Goal: Information Seeking & Learning: Learn about a topic

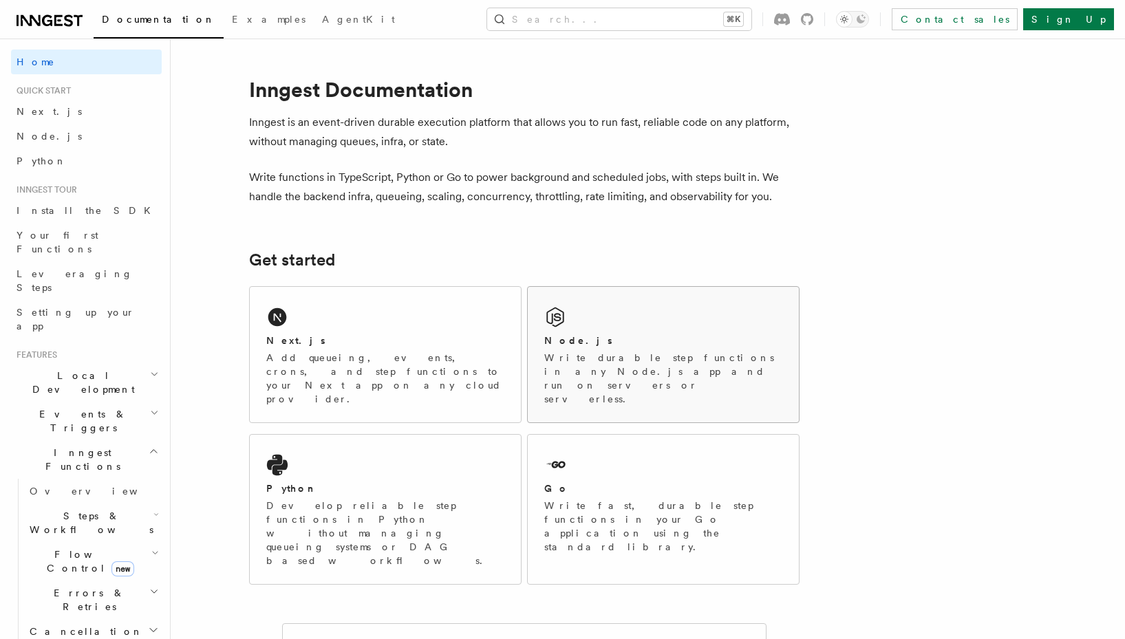
click at [607, 320] on div "Node.js Write durable step functions in any Node.js app and run on servers or s…" at bounding box center [663, 355] width 271 height 136
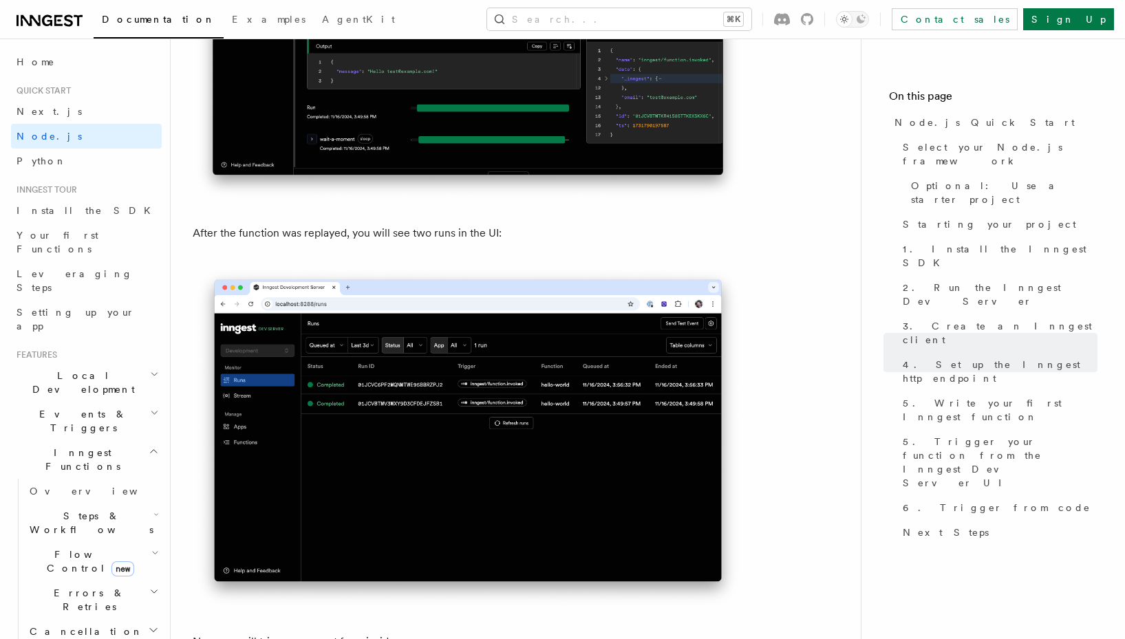
scroll to position [7300, 0]
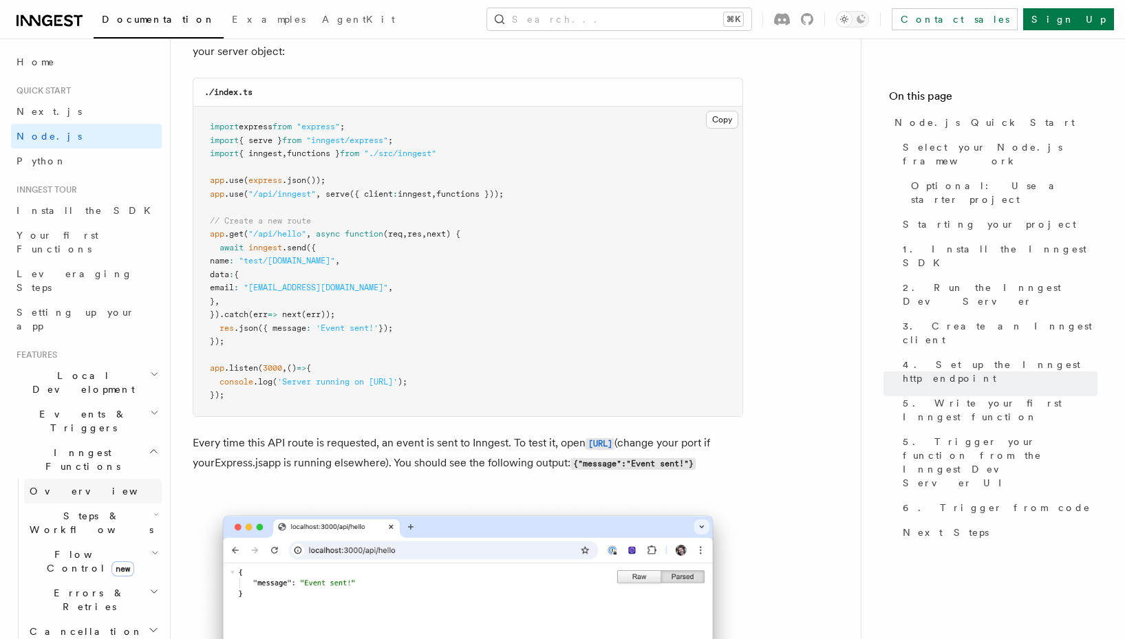
click at [47, 486] on span "Overview" at bounding box center [101, 491] width 142 height 11
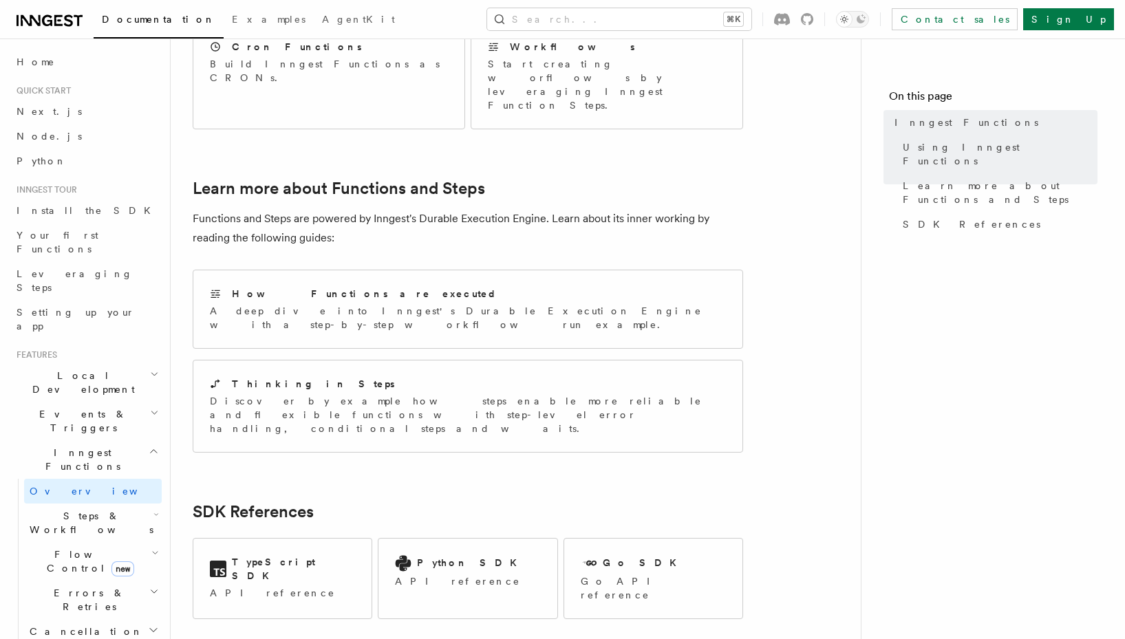
scroll to position [1003, 0]
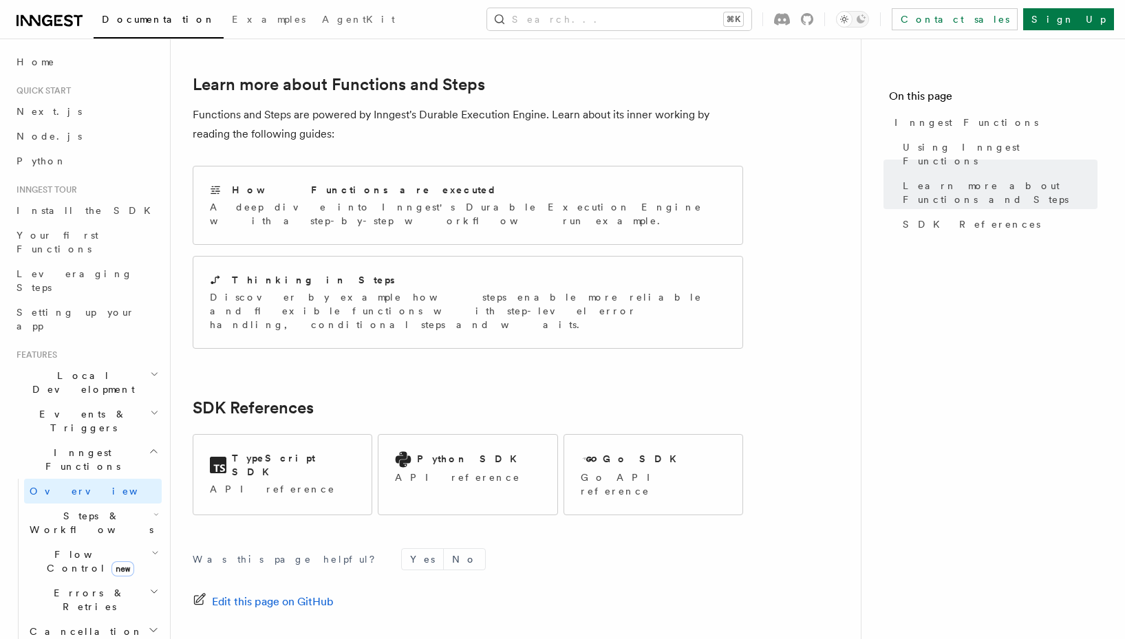
click at [66, 509] on span "Steps & Workflows" at bounding box center [88, 523] width 129 height 28
click at [63, 549] on span "Overview" at bounding box center [114, 554] width 142 height 11
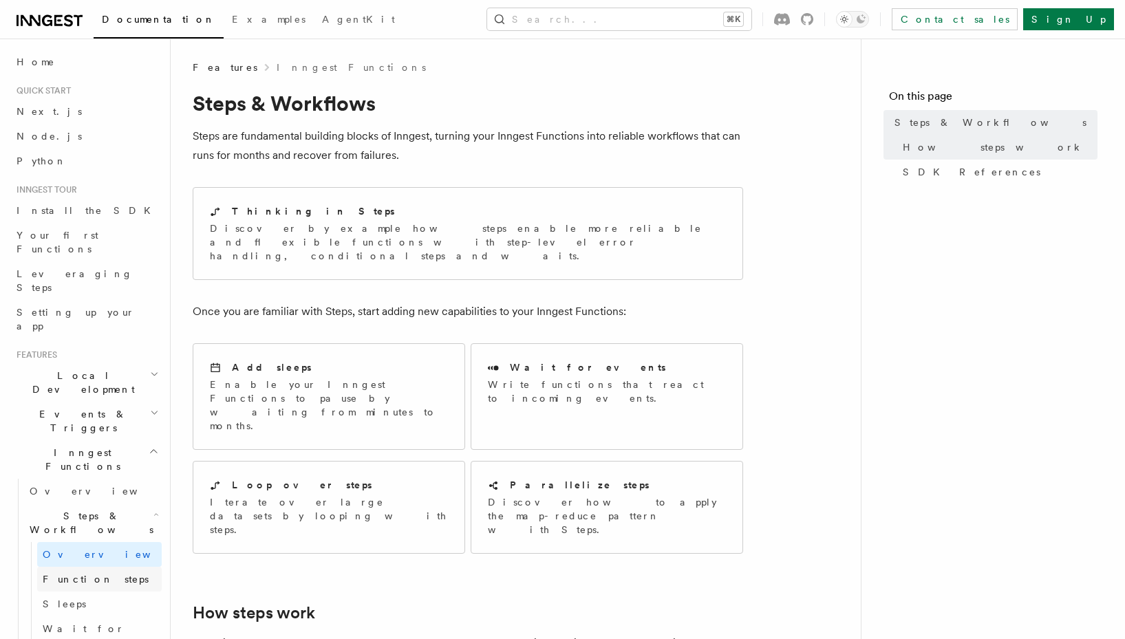
click at [56, 574] on span "Function steps" at bounding box center [96, 579] width 106 height 11
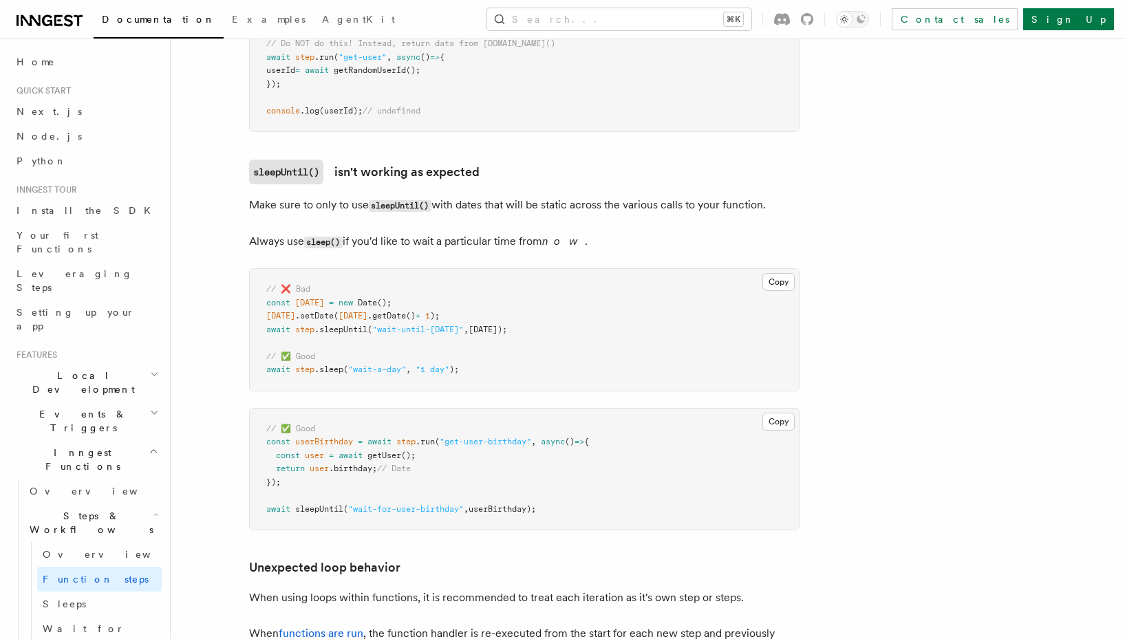
scroll to position [4629, 0]
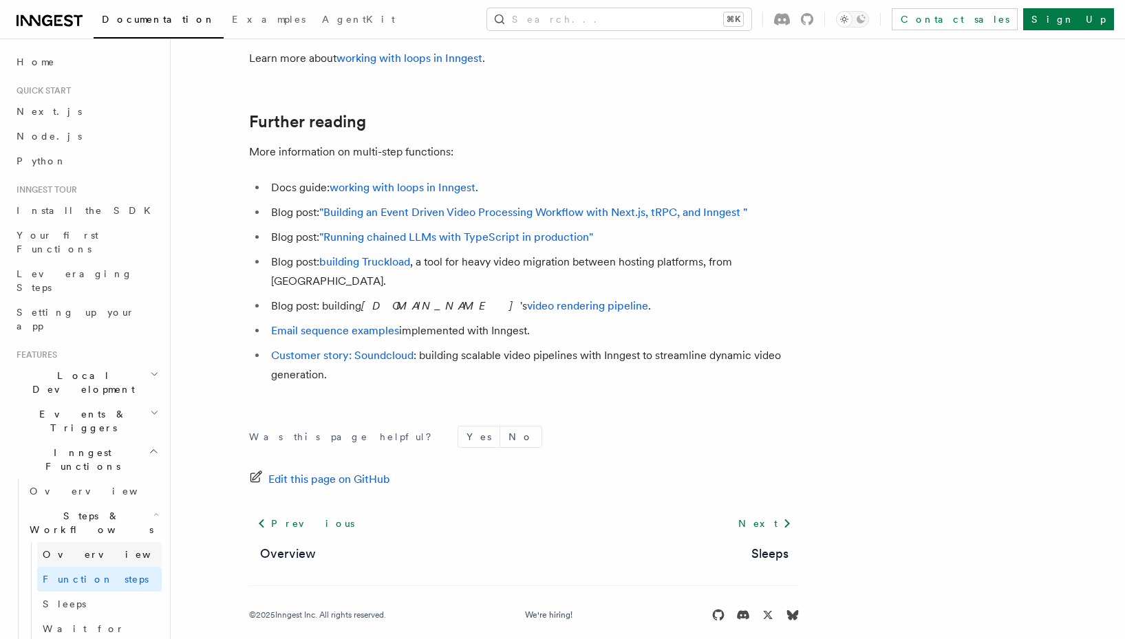
click at [65, 549] on span "Overview" at bounding box center [114, 554] width 142 height 11
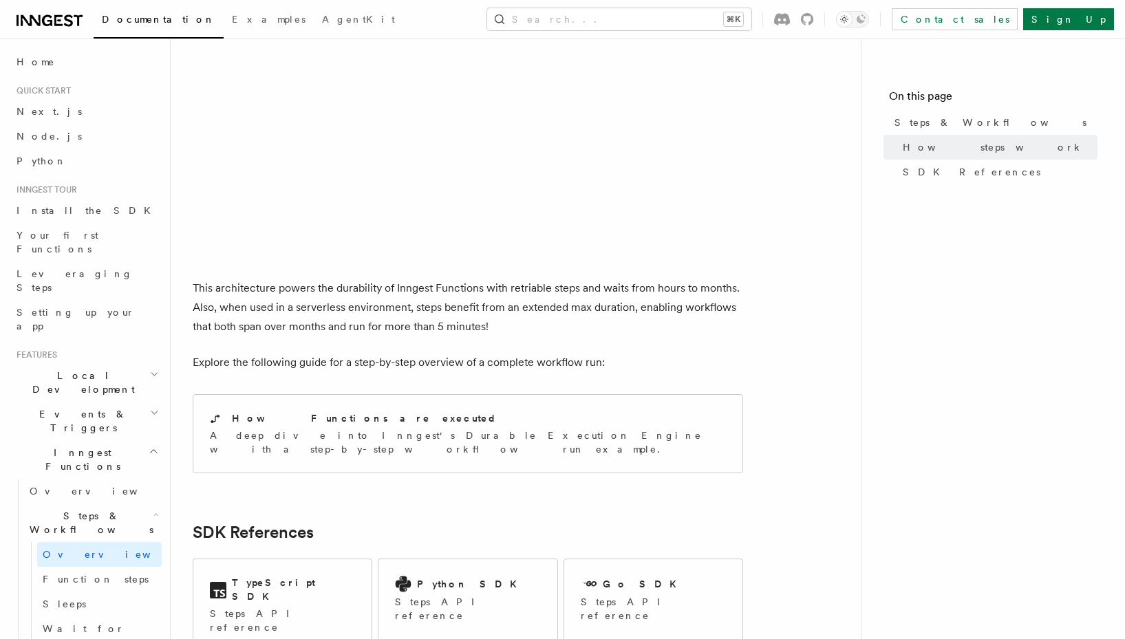
scroll to position [1380, 0]
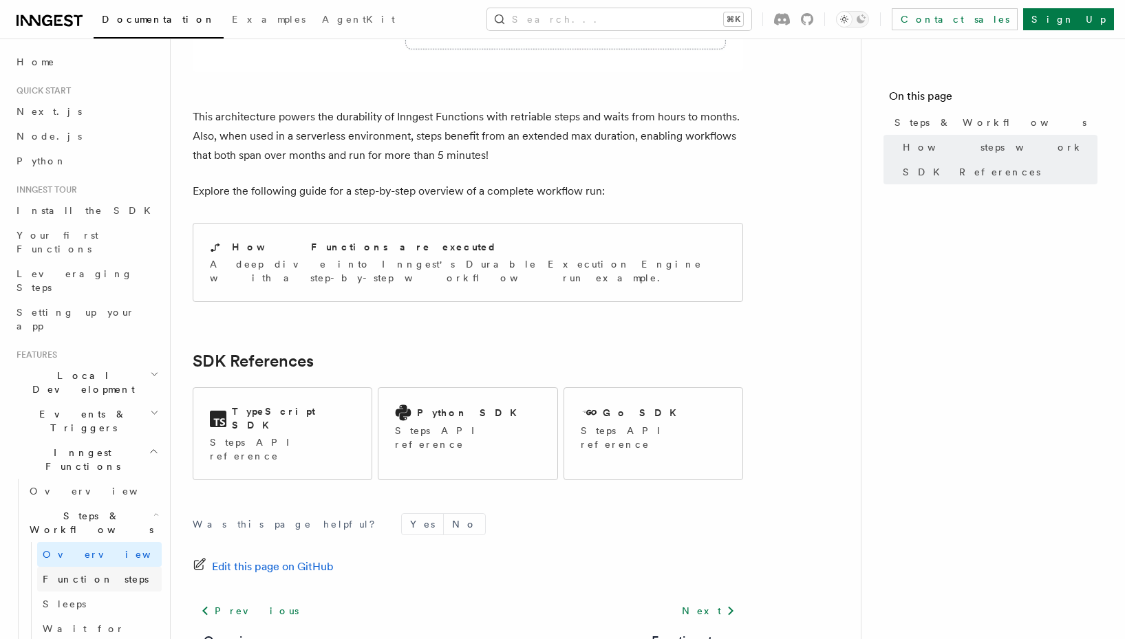
click at [105, 574] on span "Function steps" at bounding box center [96, 579] width 106 height 11
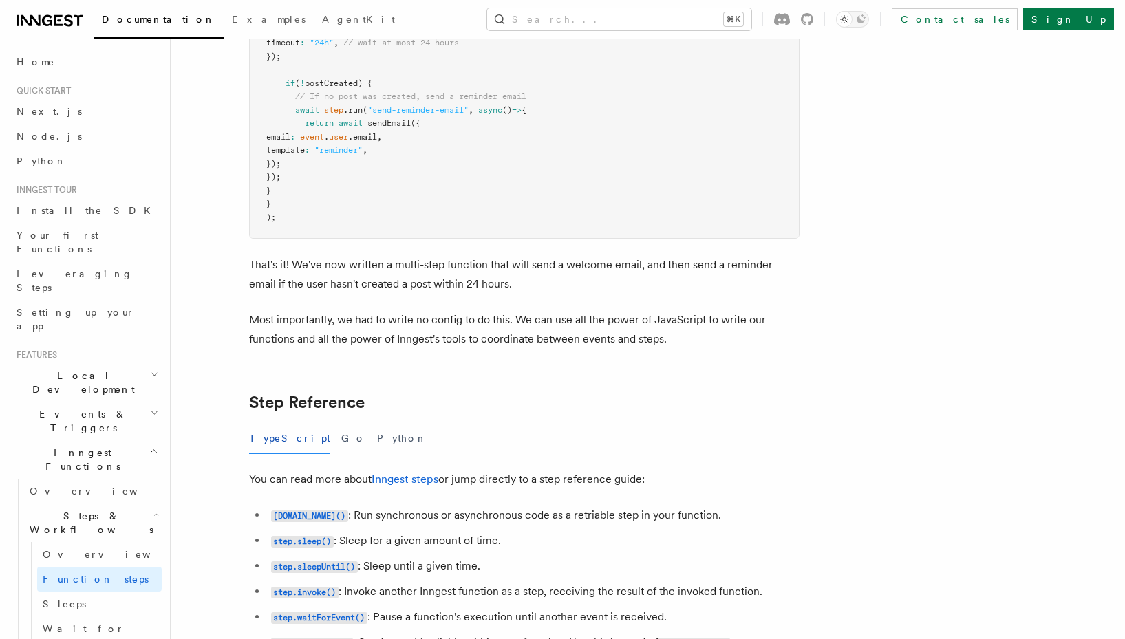
scroll to position [2492, 0]
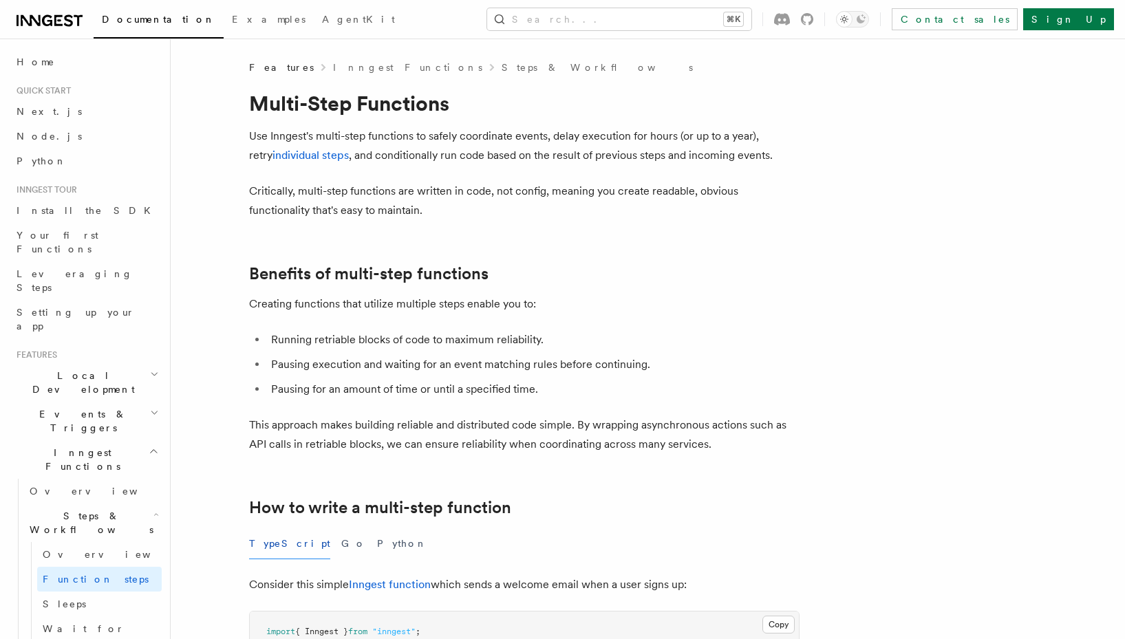
scroll to position [513, 0]
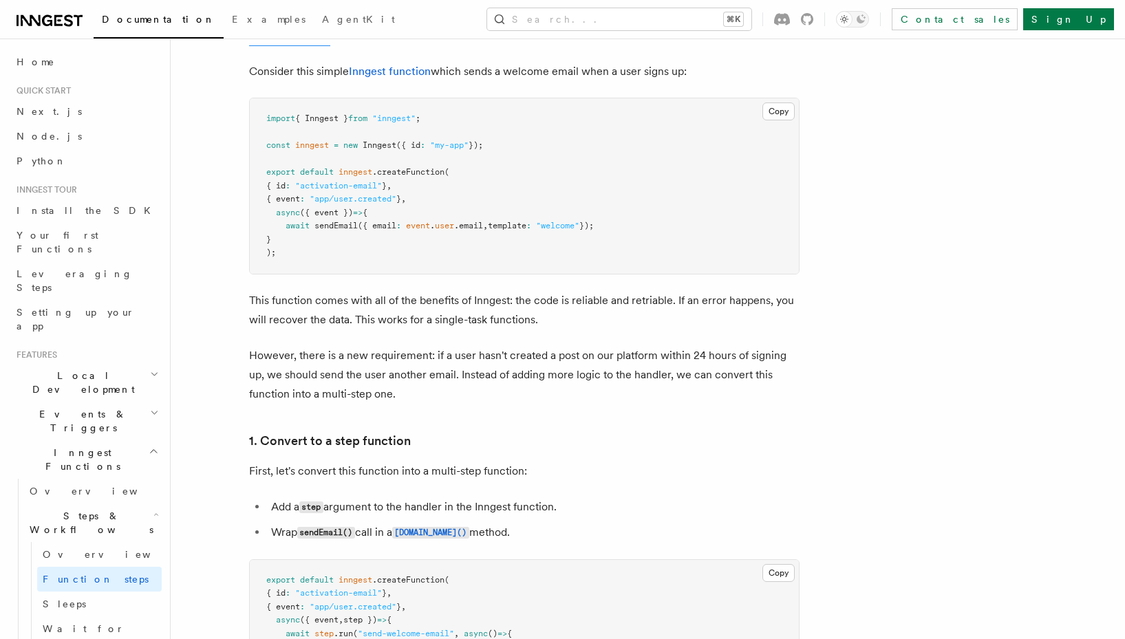
click at [92, 509] on span "Steps & Workflows" at bounding box center [88, 523] width 129 height 28
click at [85, 542] on link "Overview" at bounding box center [99, 554] width 125 height 25
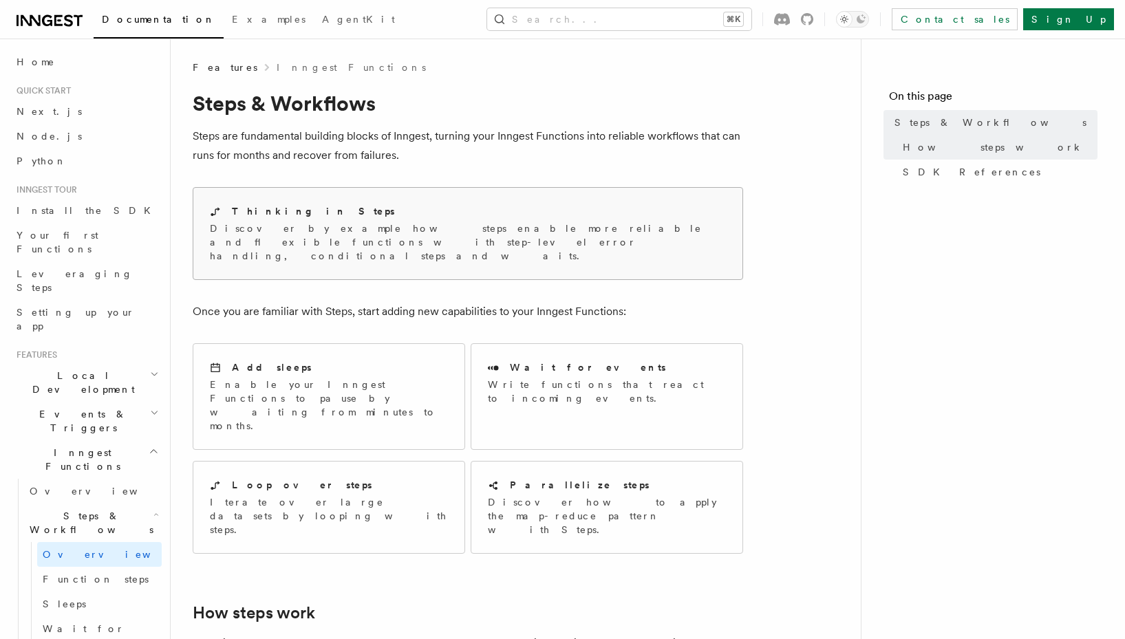
click at [420, 226] on p "Discover by example how steps enable more reliable and flexible functions with …" at bounding box center [468, 242] width 516 height 41
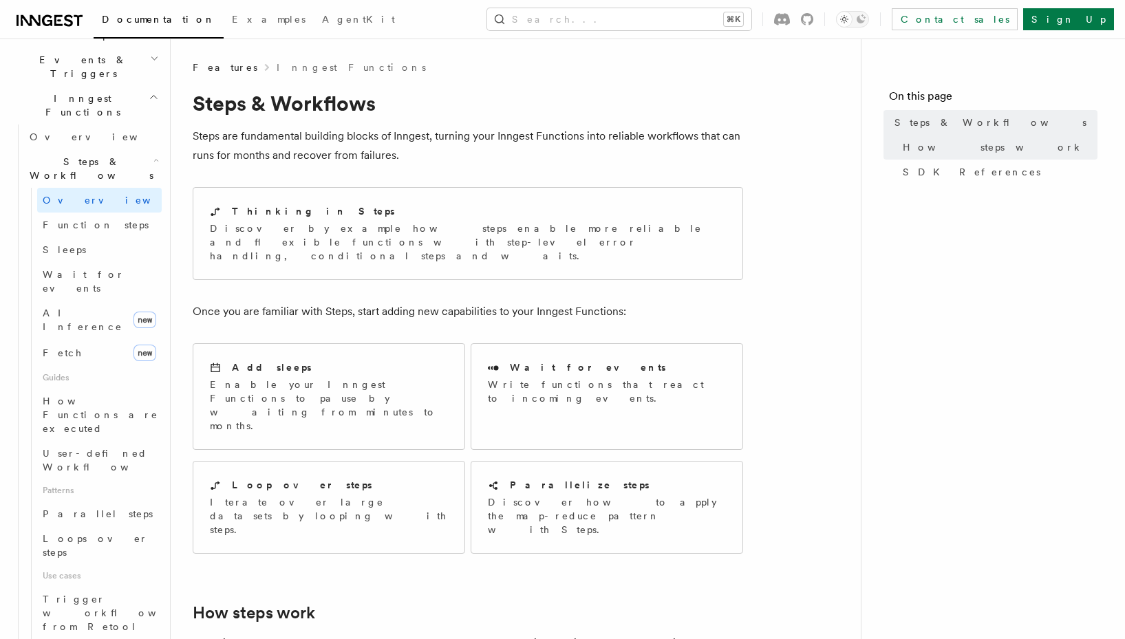
scroll to position [373, 0]
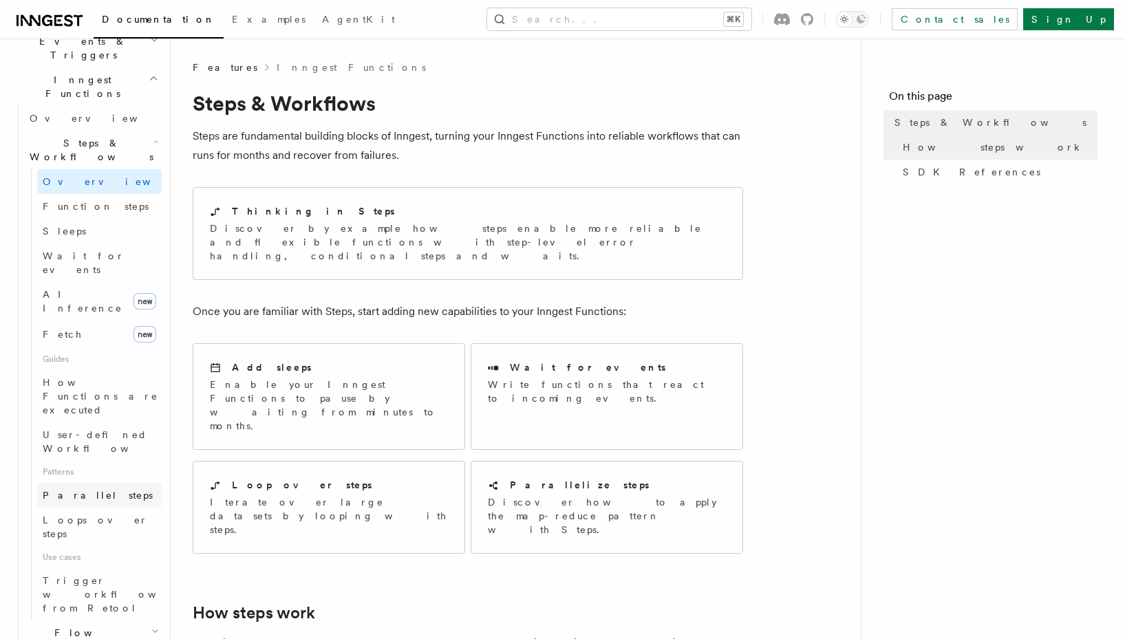
click at [98, 490] on span "Parallel steps" at bounding box center [98, 495] width 110 height 11
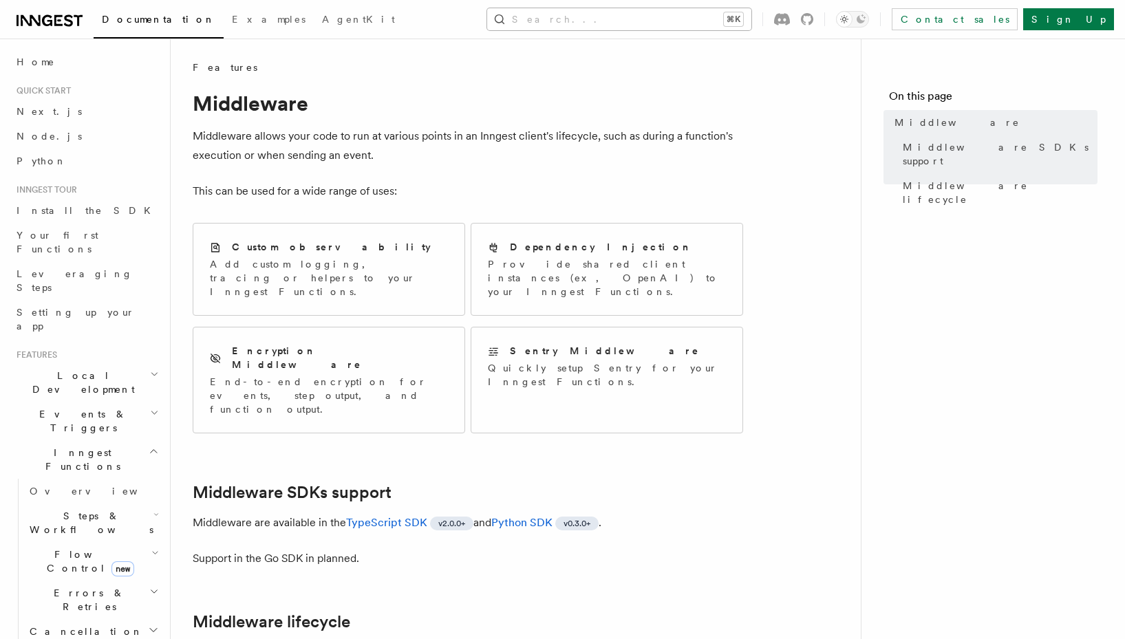
click at [609, 21] on button "Search... ⌘K" at bounding box center [619, 19] width 264 height 22
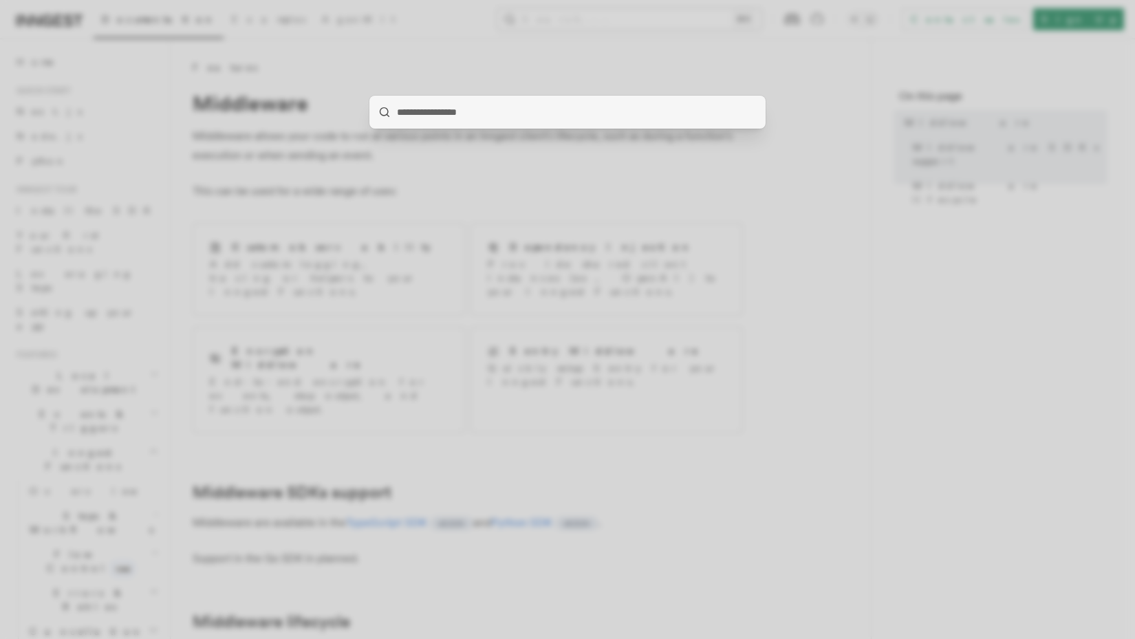
type input "**********"
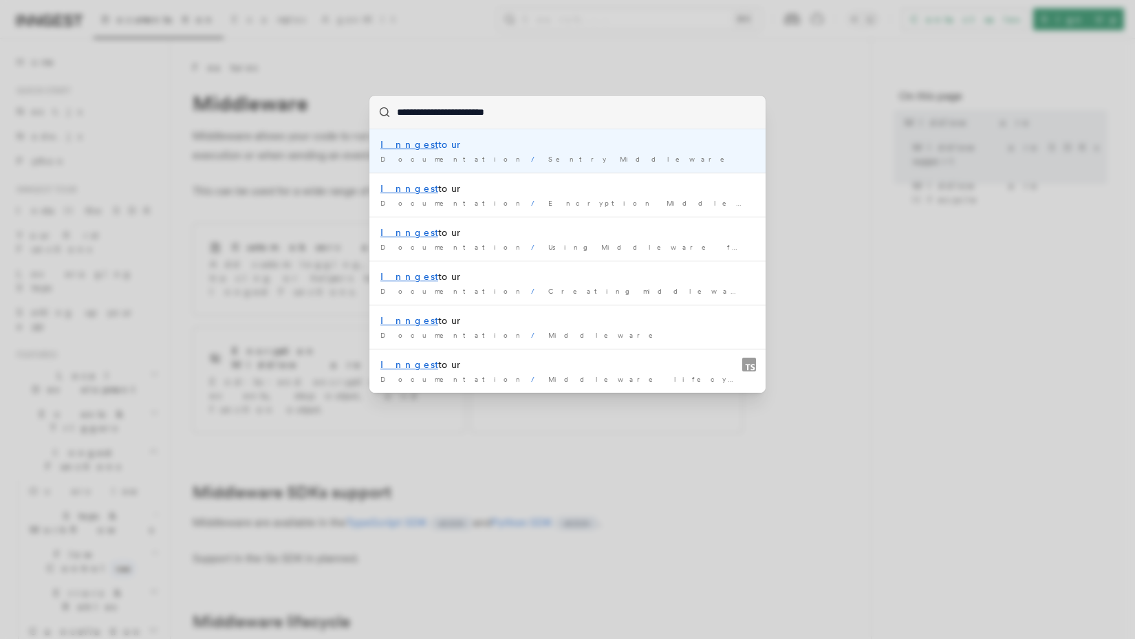
click at [548, 155] on span "Sentry Middleware" at bounding box center [641, 159] width 186 height 8
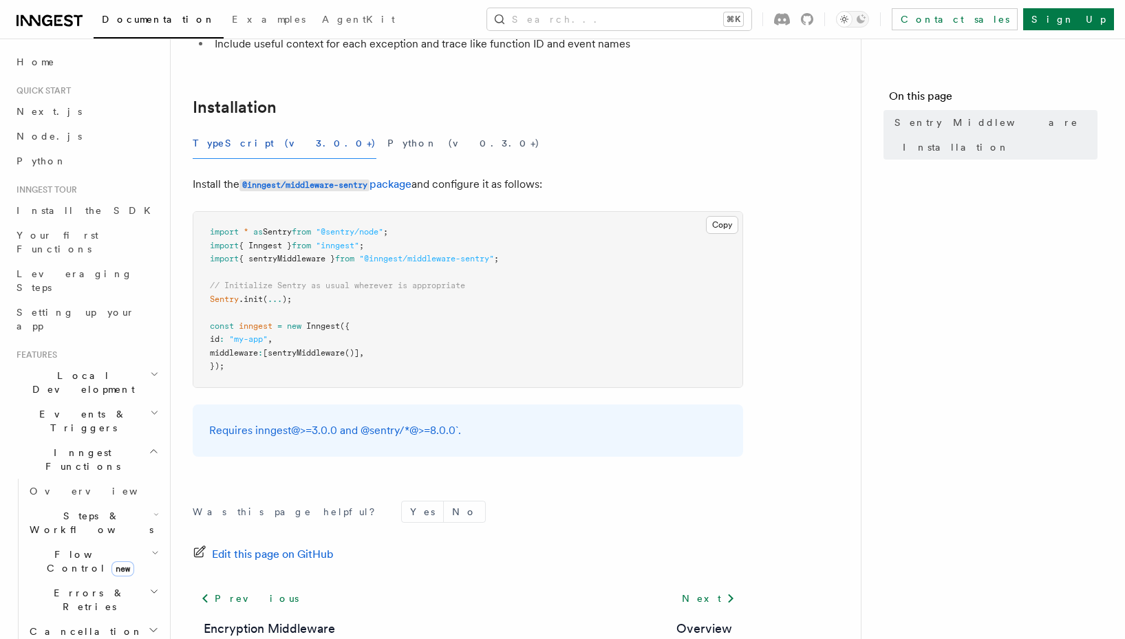
scroll to position [190, 0]
